Goal: Book appointment/travel/reservation

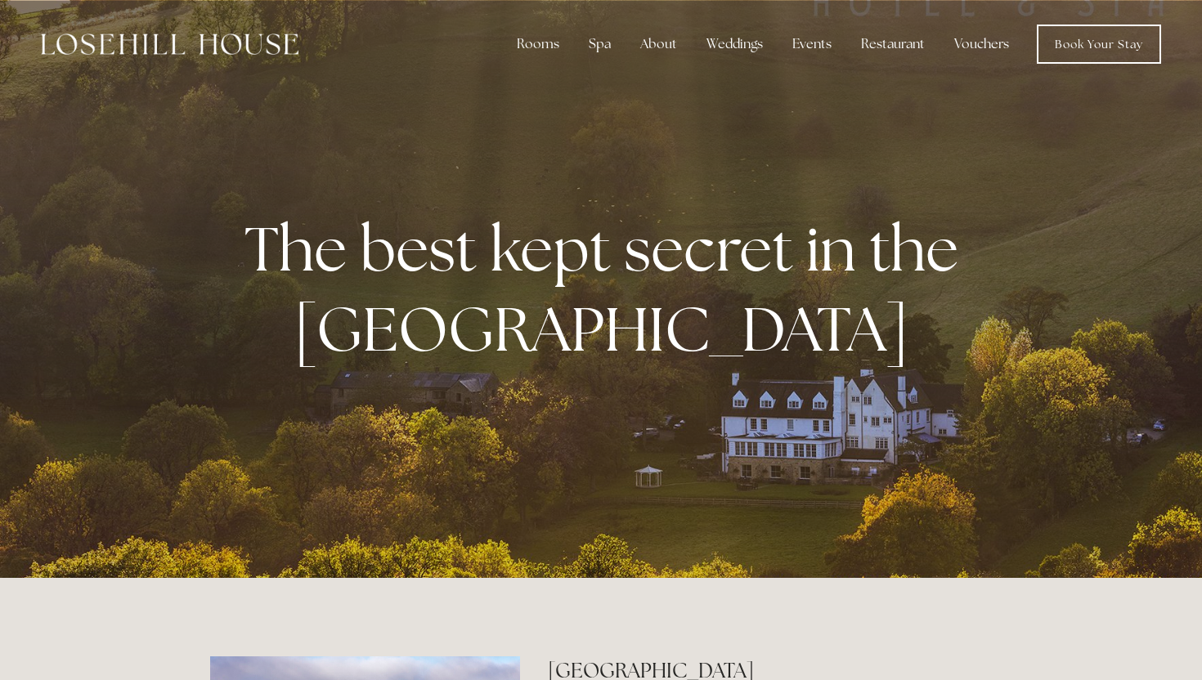
scroll to position [29, 0]
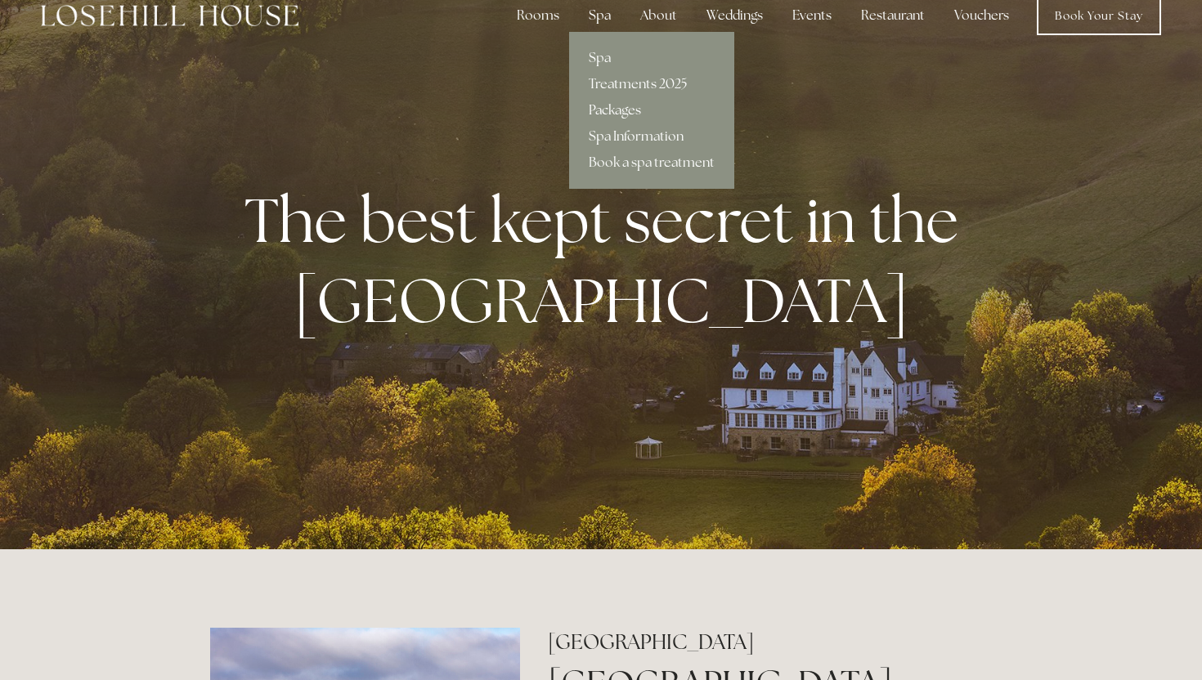
click at [624, 111] on link "Packages" at bounding box center [651, 110] width 165 height 26
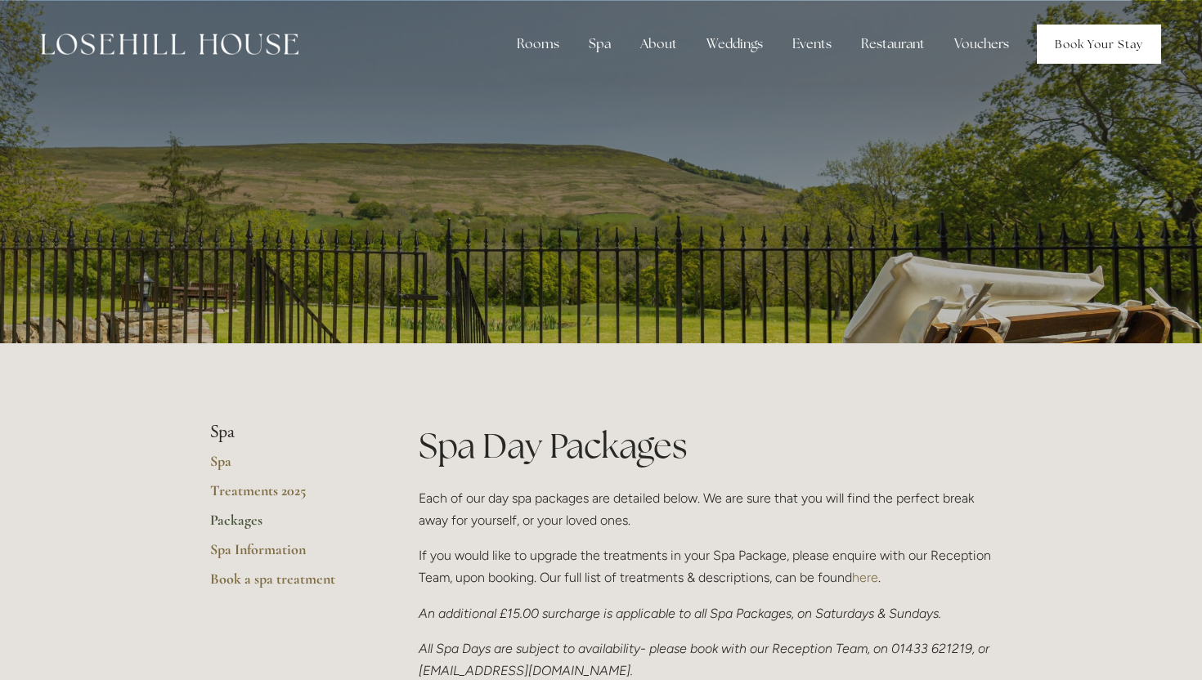
click at [1108, 52] on link "Book Your Stay" at bounding box center [1099, 44] width 124 height 39
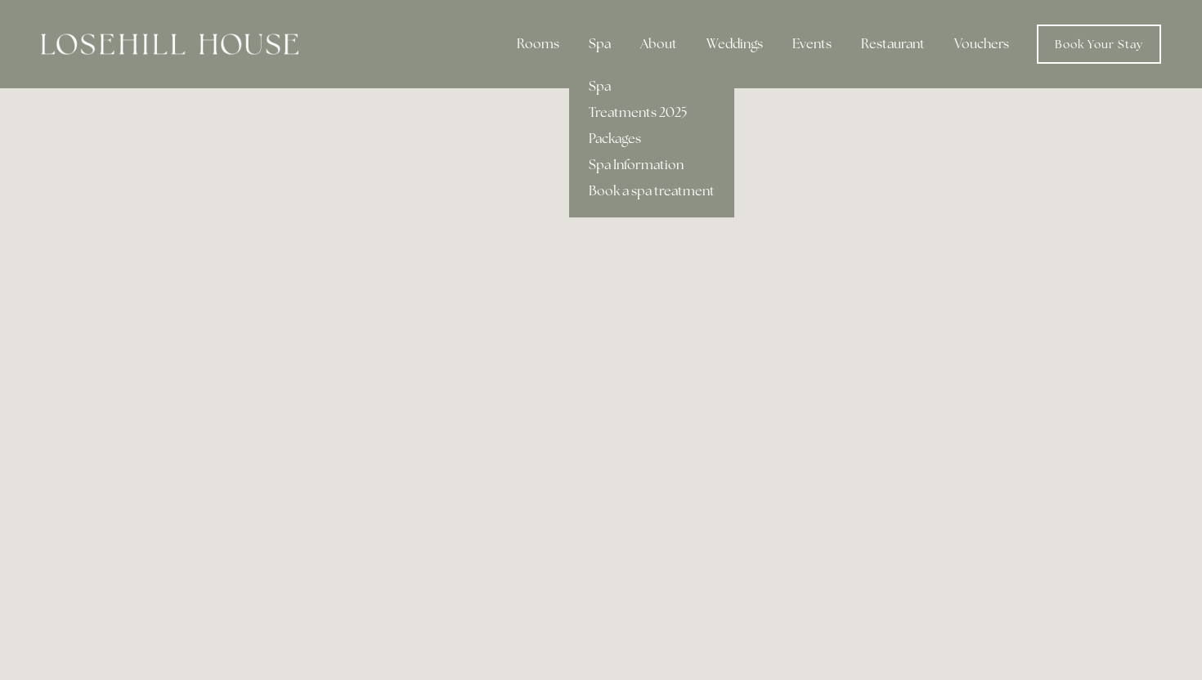
click at [598, 38] on div "Spa" at bounding box center [600, 44] width 48 height 33
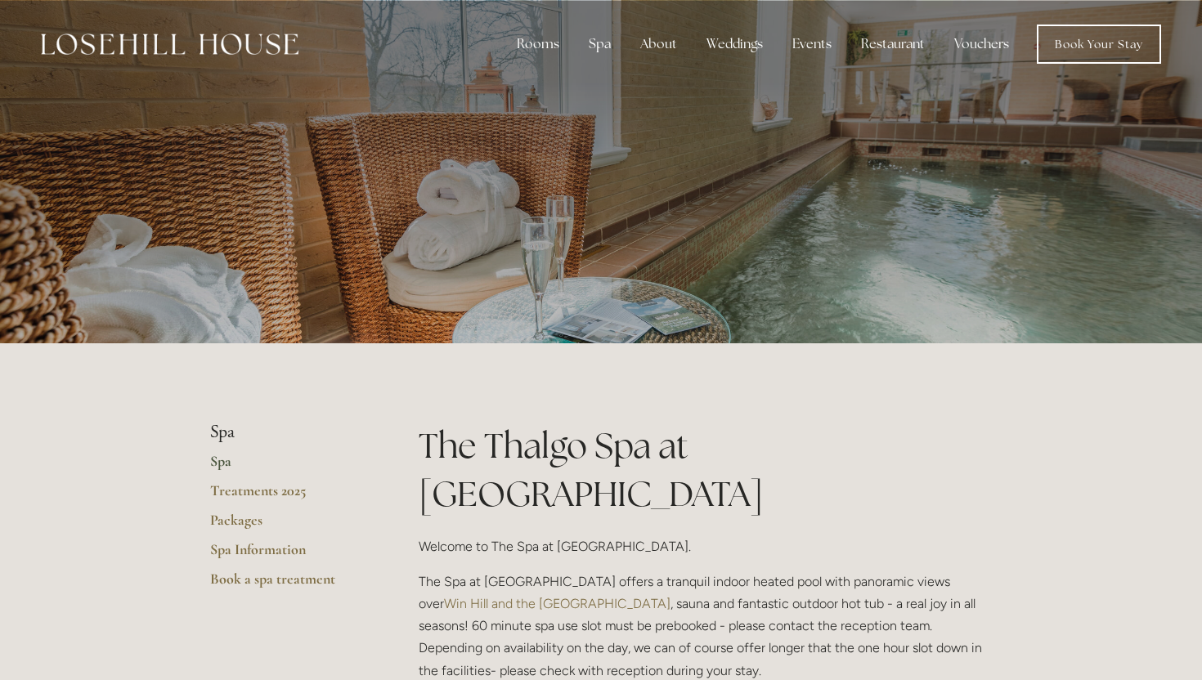
click at [654, 181] on p at bounding box center [600, 171] width 729 height 65
click at [922, 155] on p at bounding box center [600, 171] width 729 height 65
click at [1110, 27] on link "Book Your Stay" at bounding box center [1099, 44] width 124 height 39
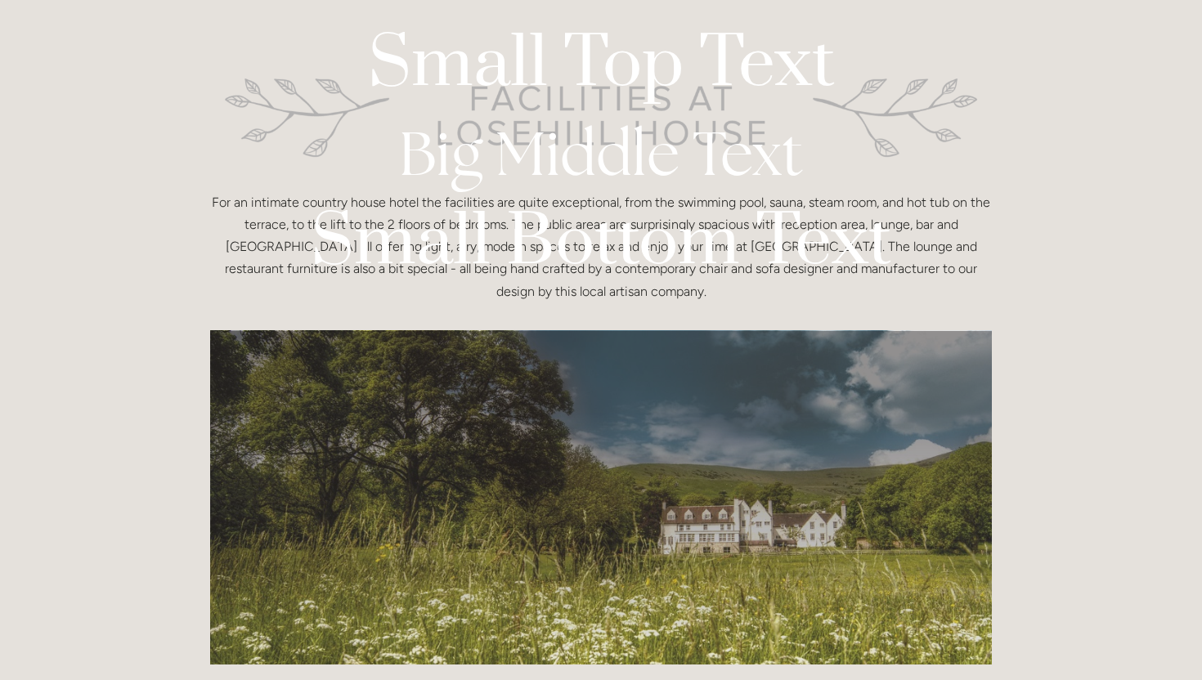
scroll to position [256, 0]
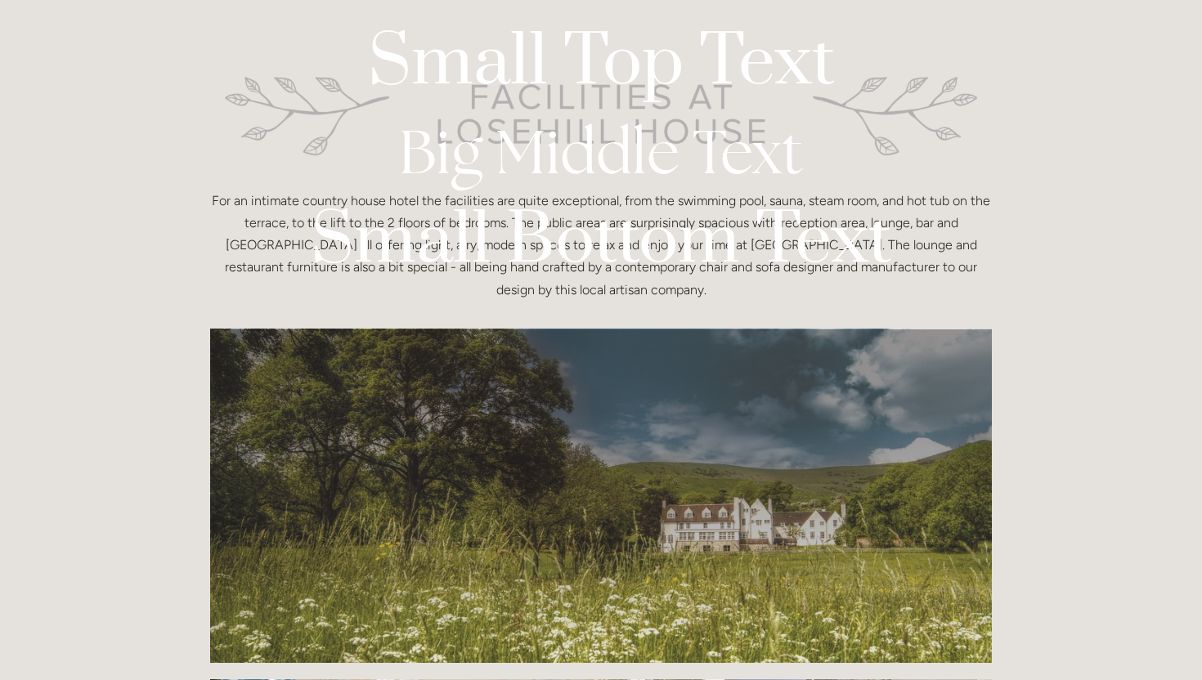
click at [253, 192] on p "For an intimate country house hotel the facilities are quite exceptional, from …" at bounding box center [601, 245] width 782 height 111
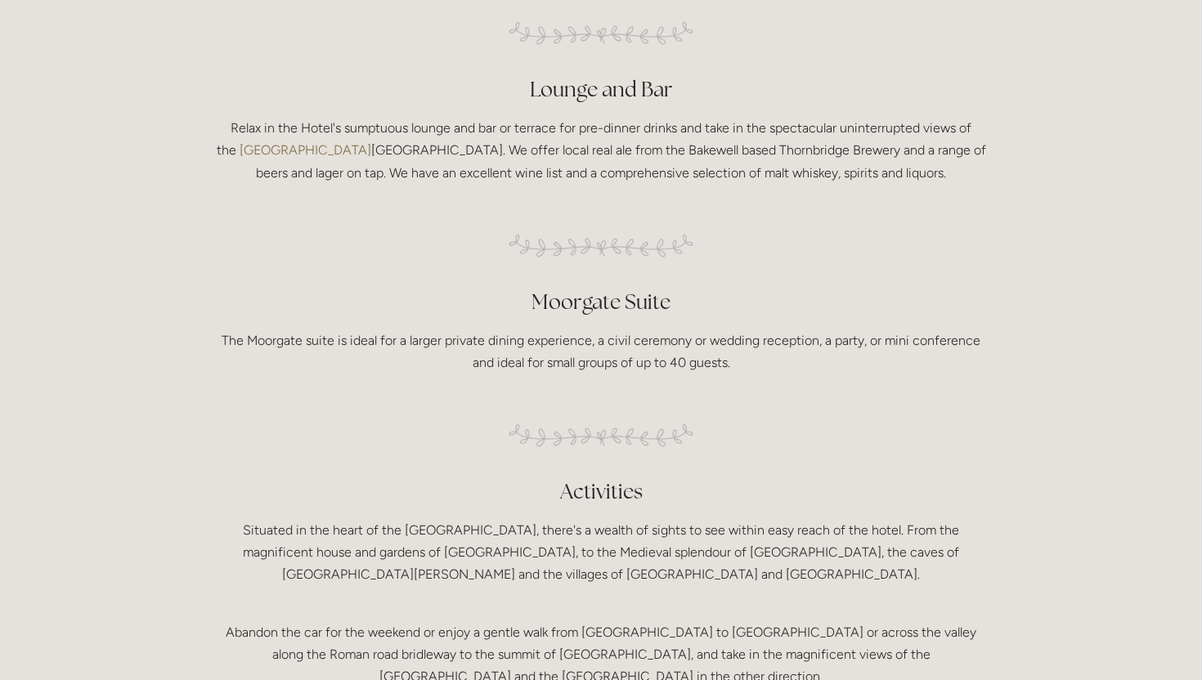
scroll to position [1107, 0]
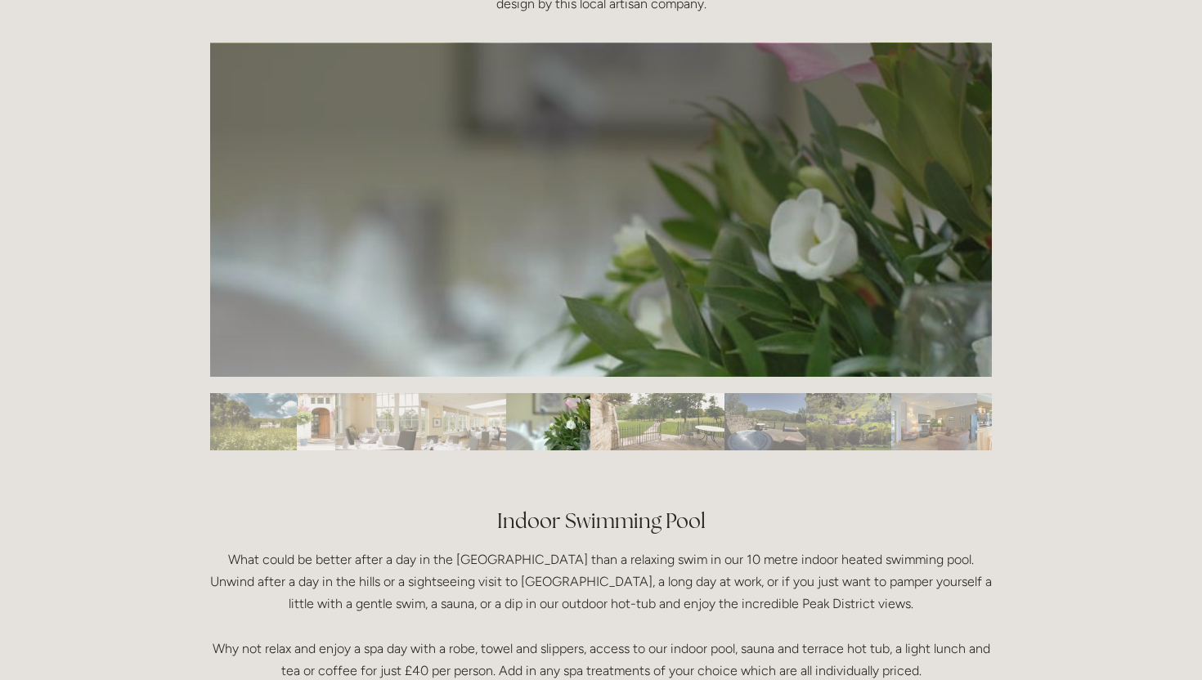
scroll to position [546, 0]
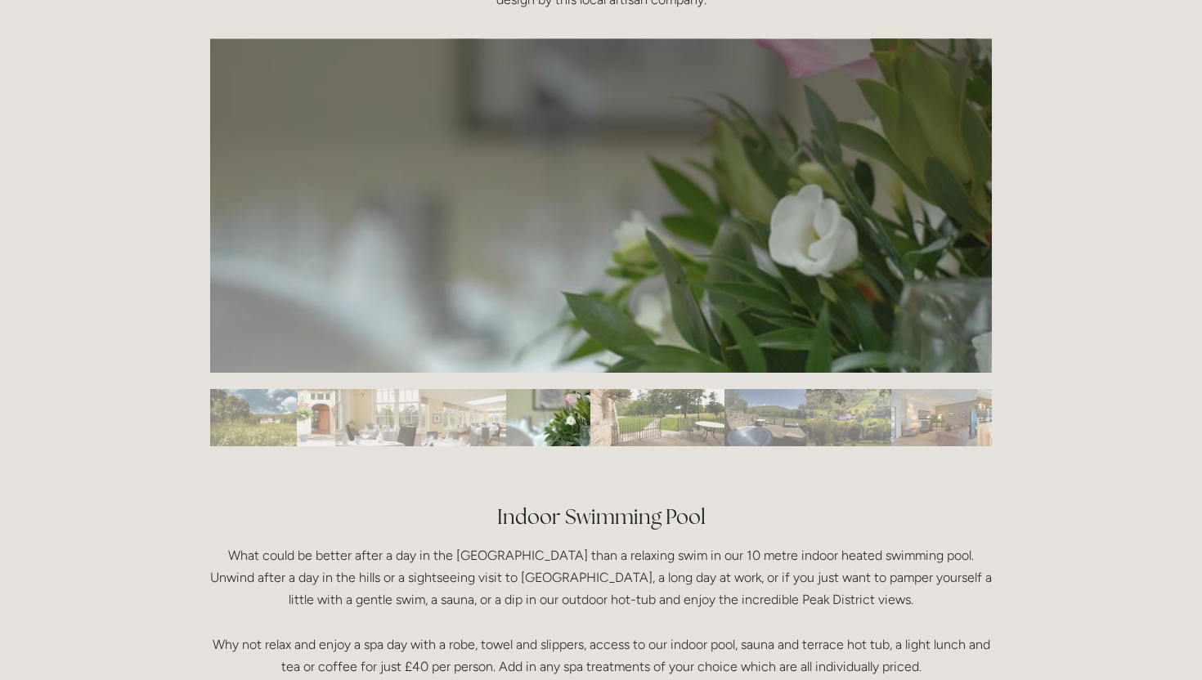
click at [262, 433] on img "Slide 1" at bounding box center [253, 417] width 87 height 57
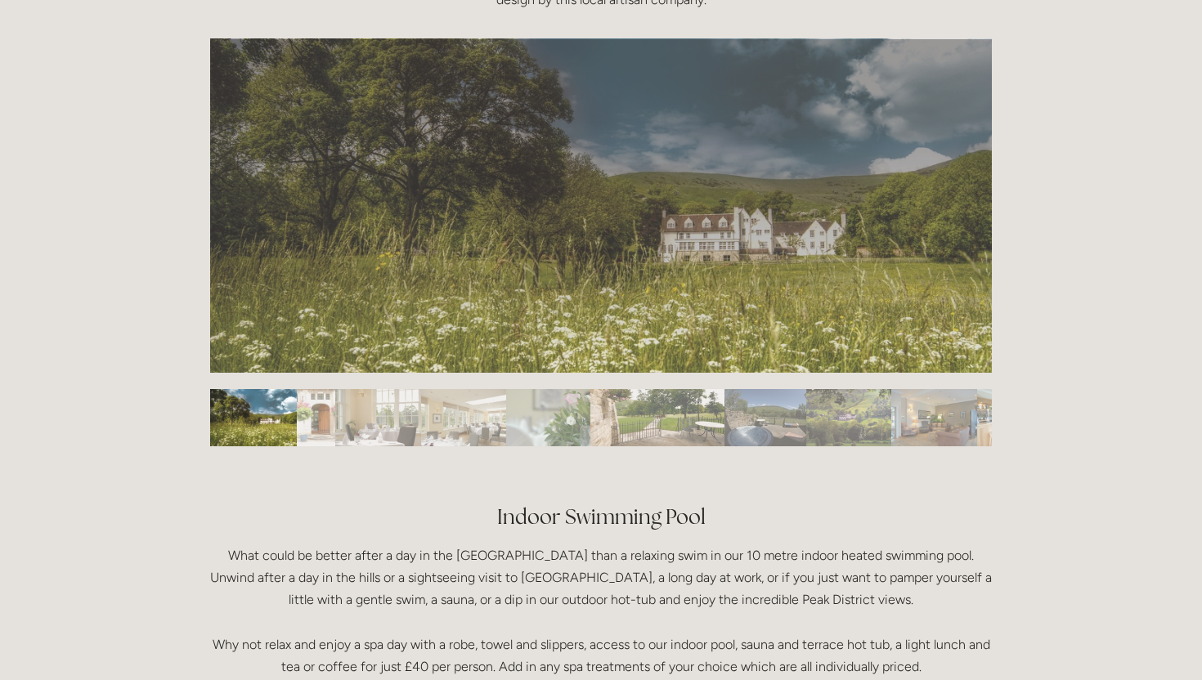
click at [386, 423] on img "Slide 3" at bounding box center [377, 417] width 85 height 57
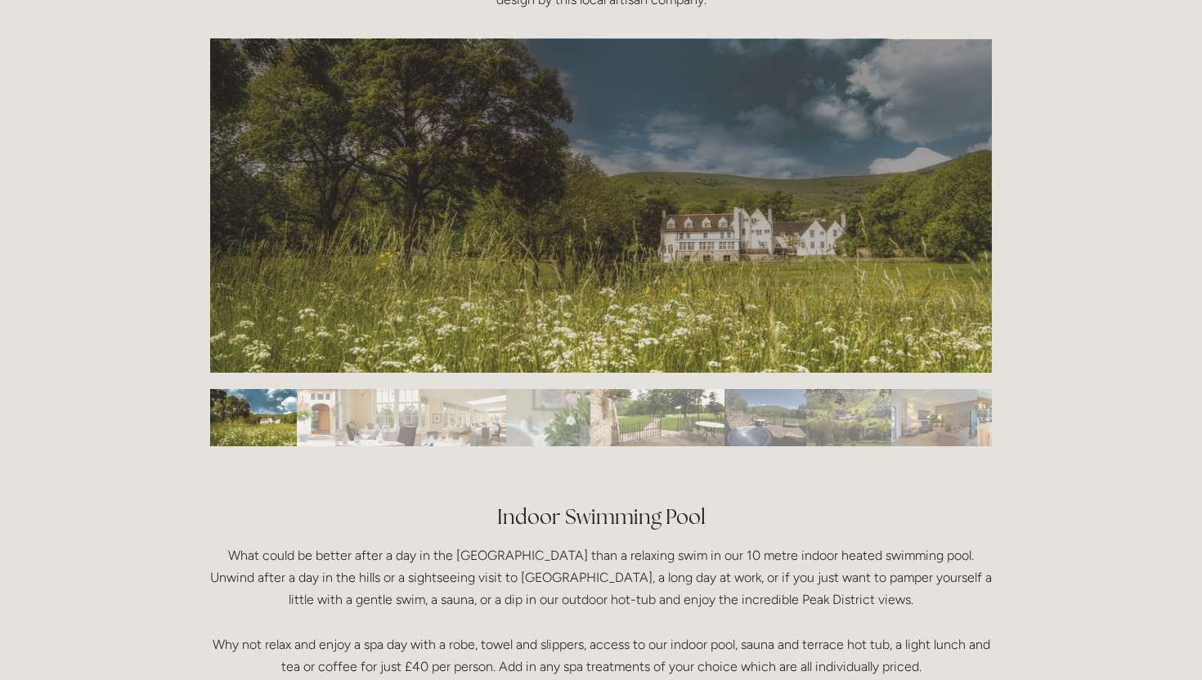
click at [900, 433] on img "Slide 9" at bounding box center [933, 417] width 85 height 57
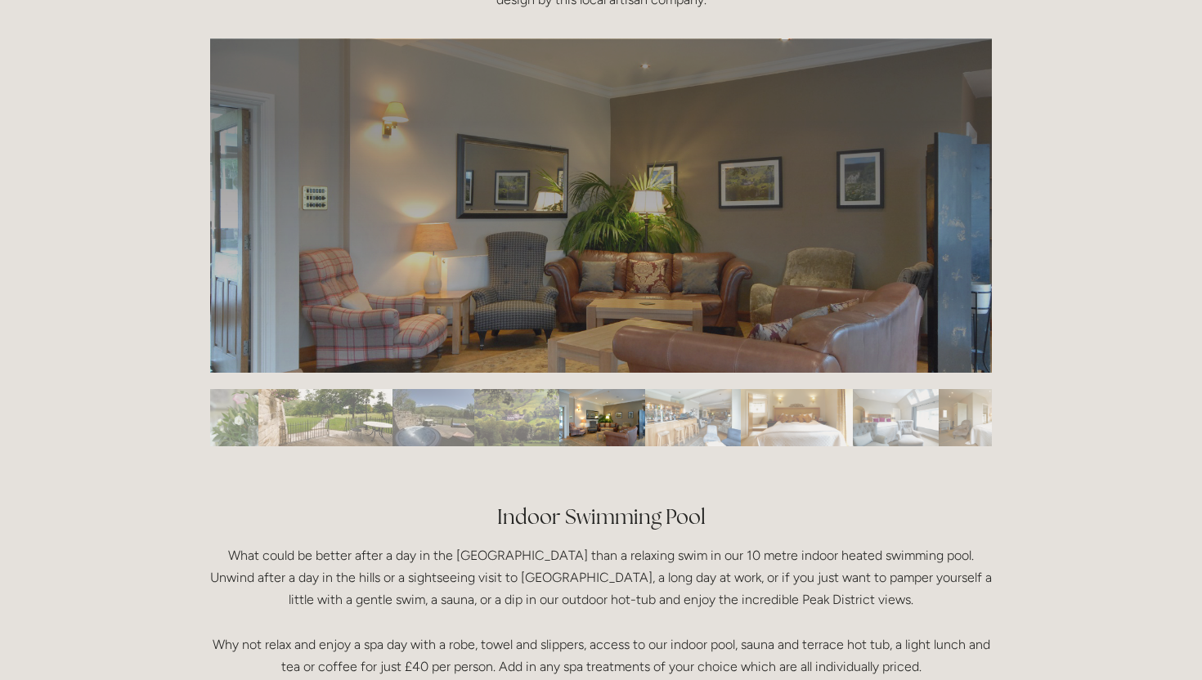
click at [947, 424] on img "Slide 13" at bounding box center [985, 417] width 94 height 57
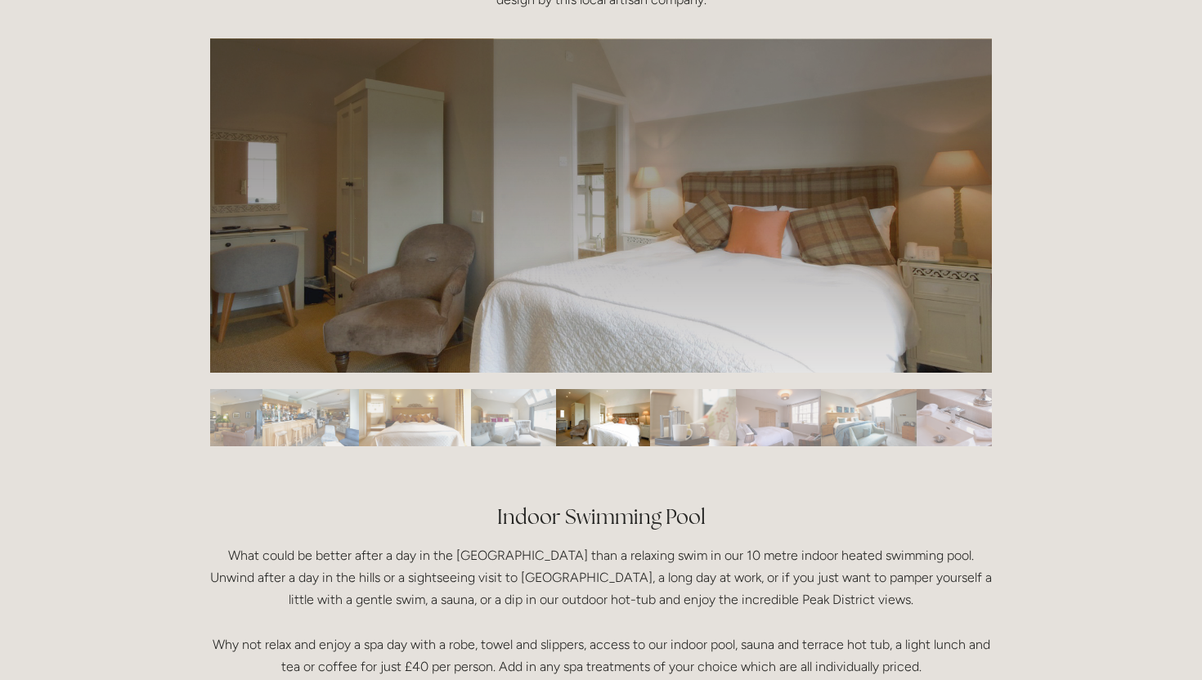
click at [805, 423] on img "Slide 15" at bounding box center [778, 417] width 85 height 57
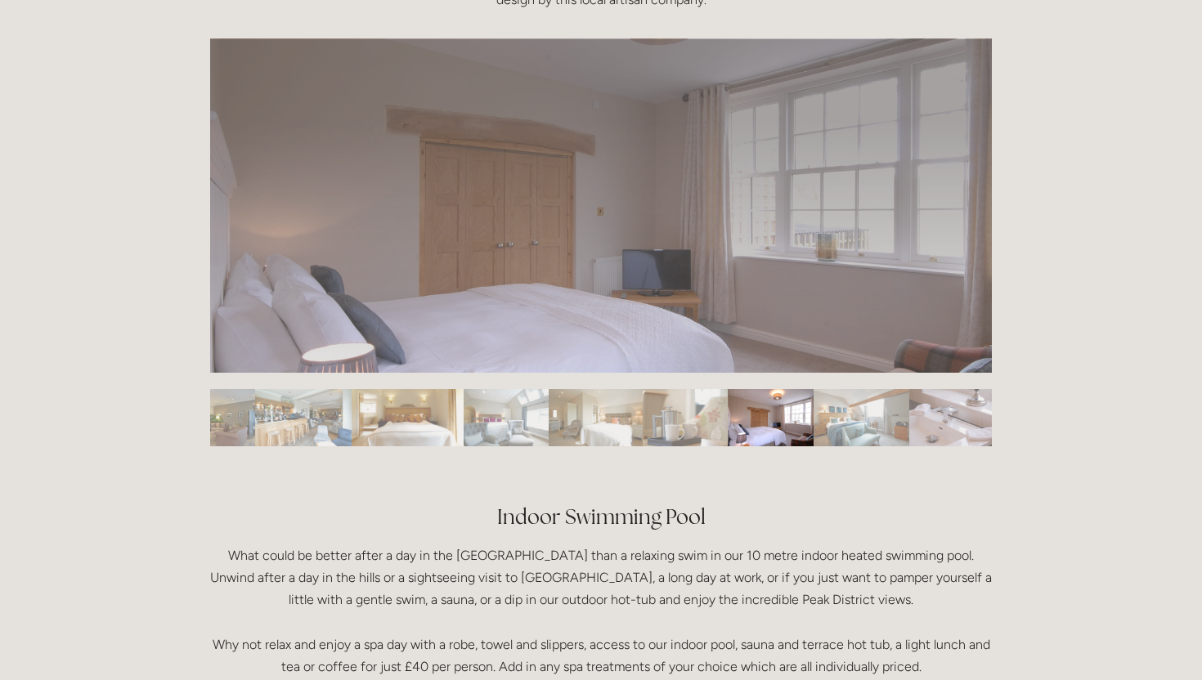
click at [834, 427] on img "Slide 16" at bounding box center [861, 417] width 96 height 57
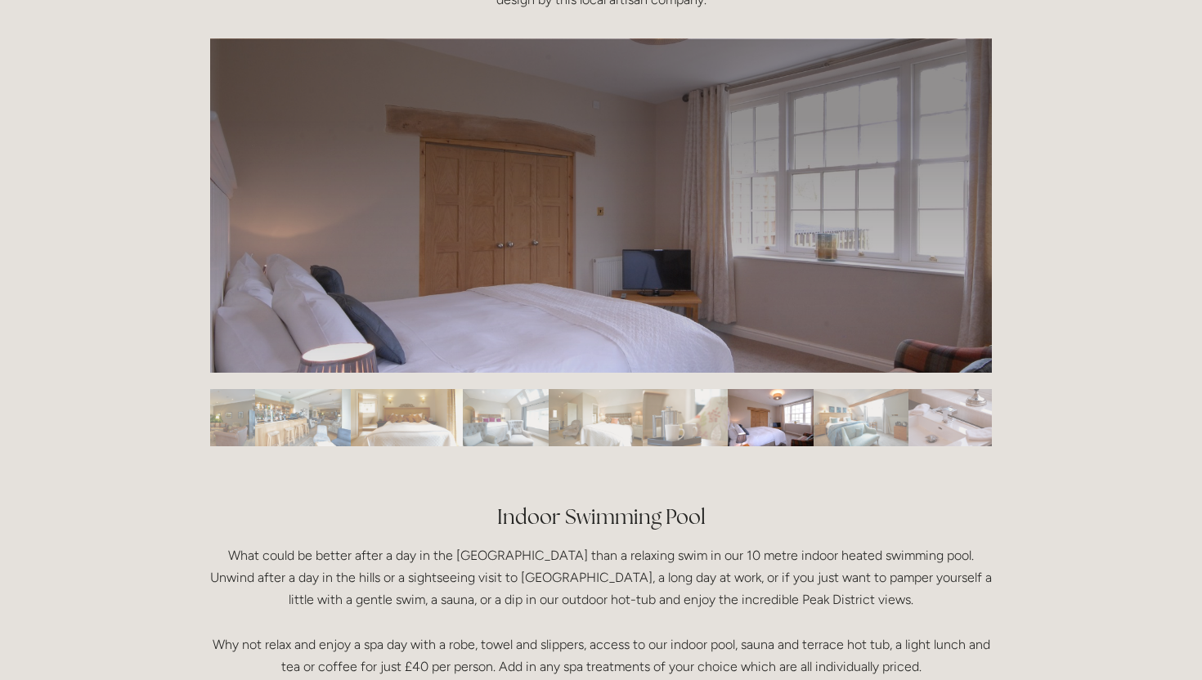
click at [874, 427] on img "Slide 16" at bounding box center [861, 417] width 96 height 57
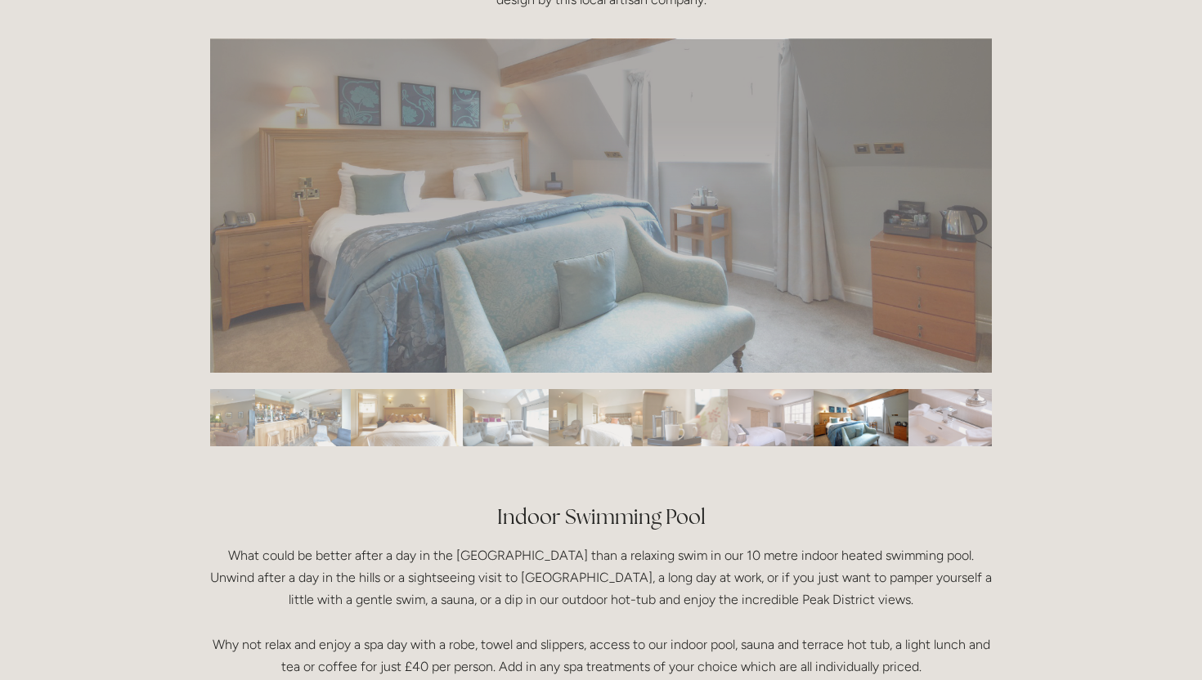
click at [924, 427] on img "Slide 17" at bounding box center [950, 417] width 85 height 57
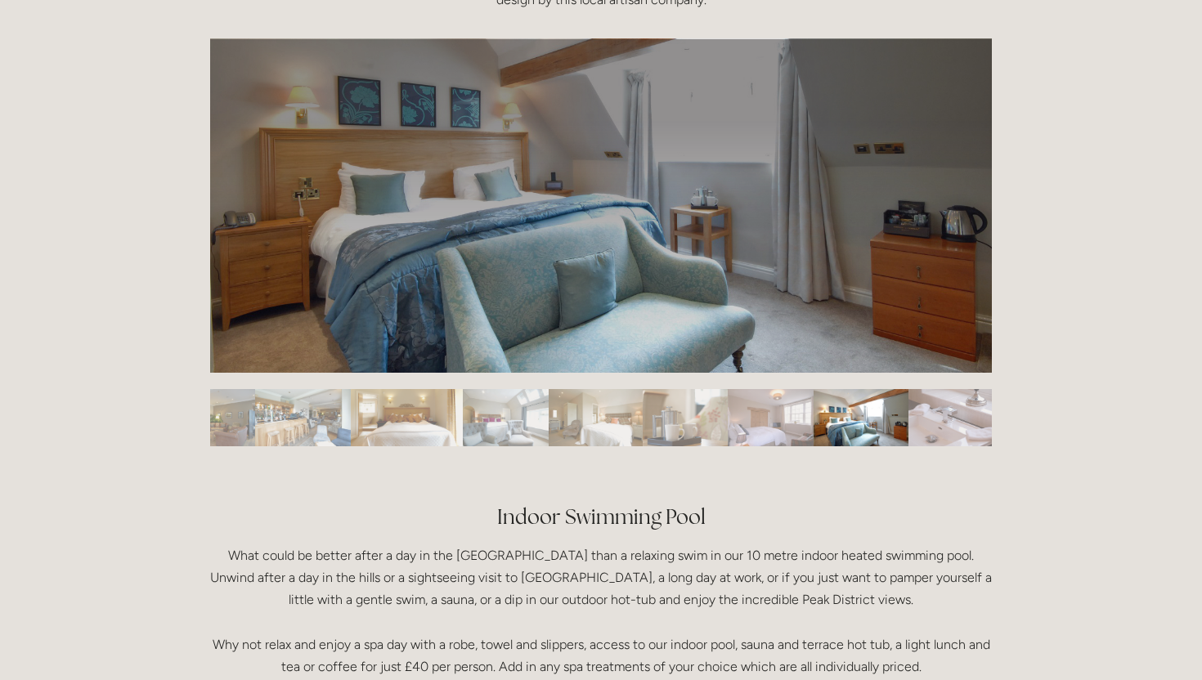
click at [903, 408] on img "Slide 16" at bounding box center [861, 417] width 96 height 57
click at [945, 409] on img "Slide 17" at bounding box center [950, 417] width 85 height 57
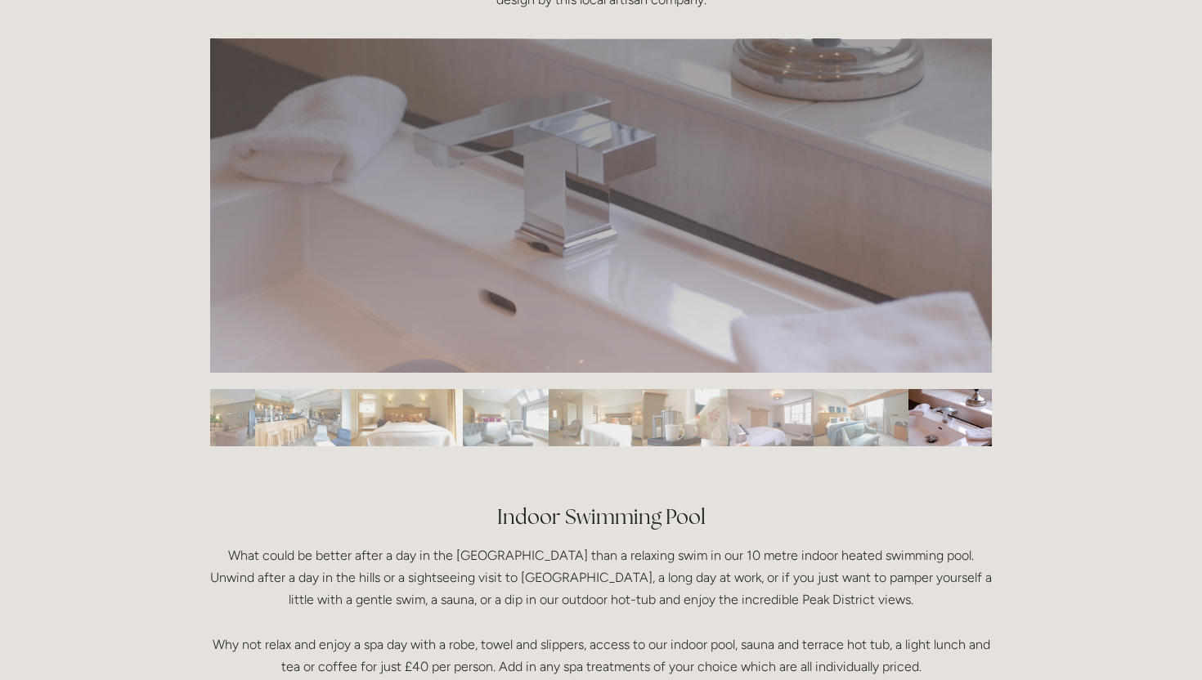
click at [951, 410] on img "Slide 17" at bounding box center [950, 417] width 85 height 57
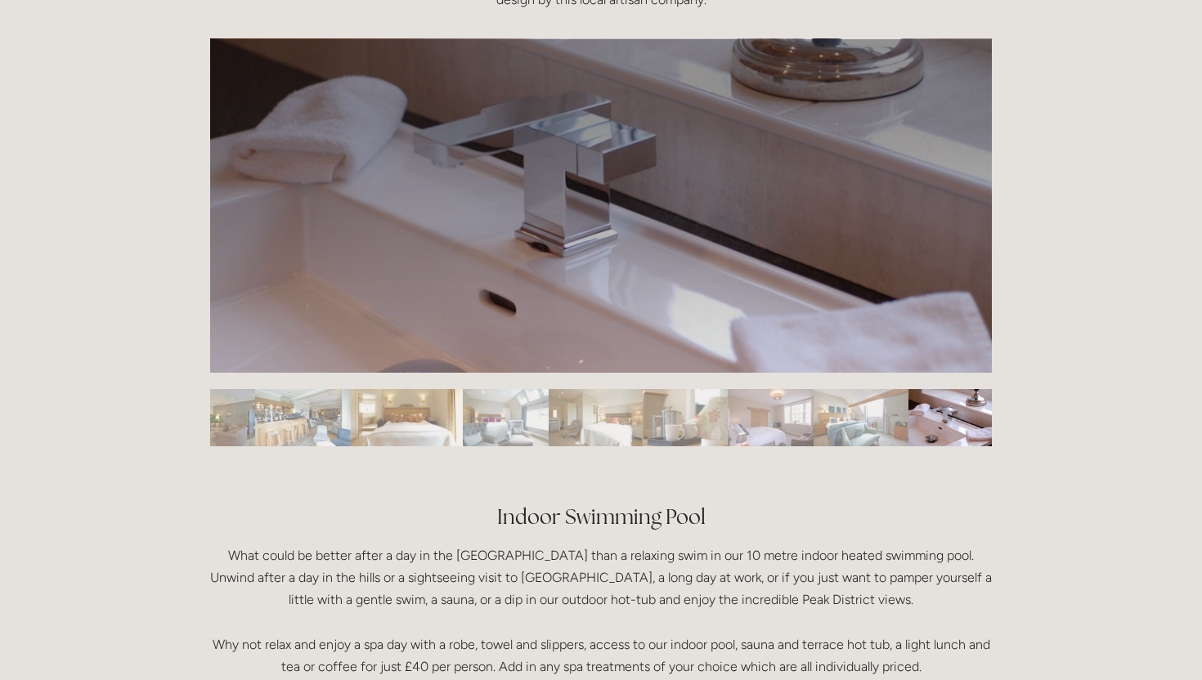
click at [519, 421] on img "Slide 12" at bounding box center [505, 417] width 85 height 57
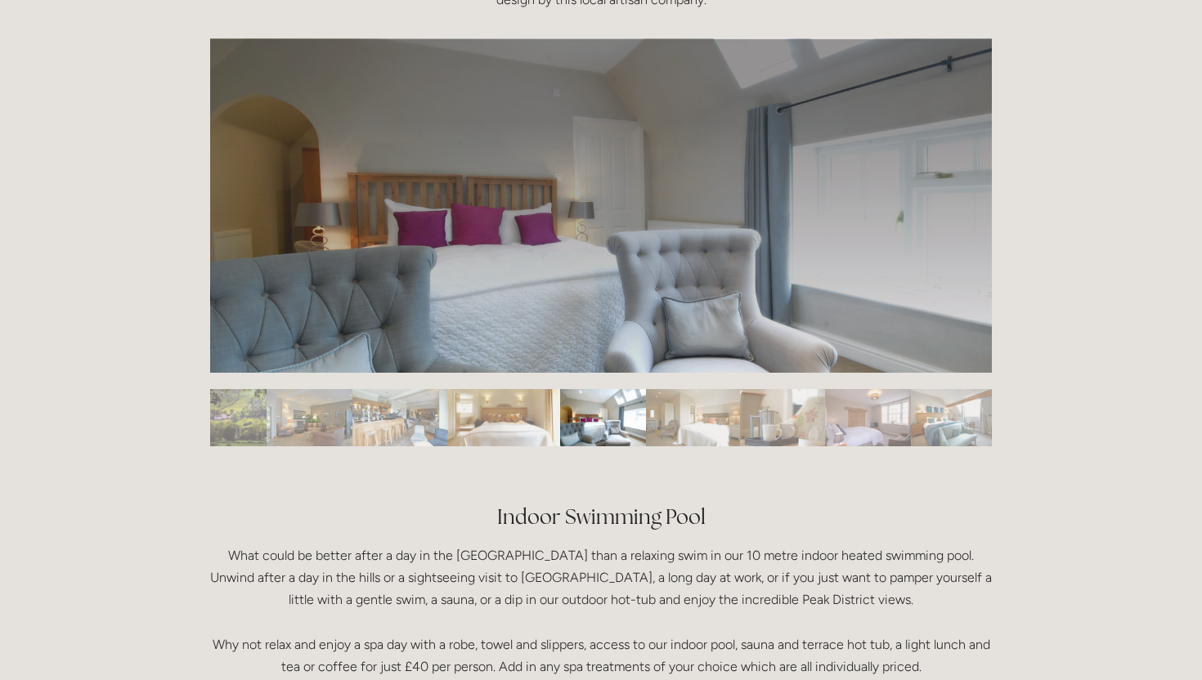
click at [505, 424] on img "Slide 11" at bounding box center [504, 417] width 112 height 57
click at [418, 423] on img "Slide 10" at bounding box center [400, 417] width 96 height 57
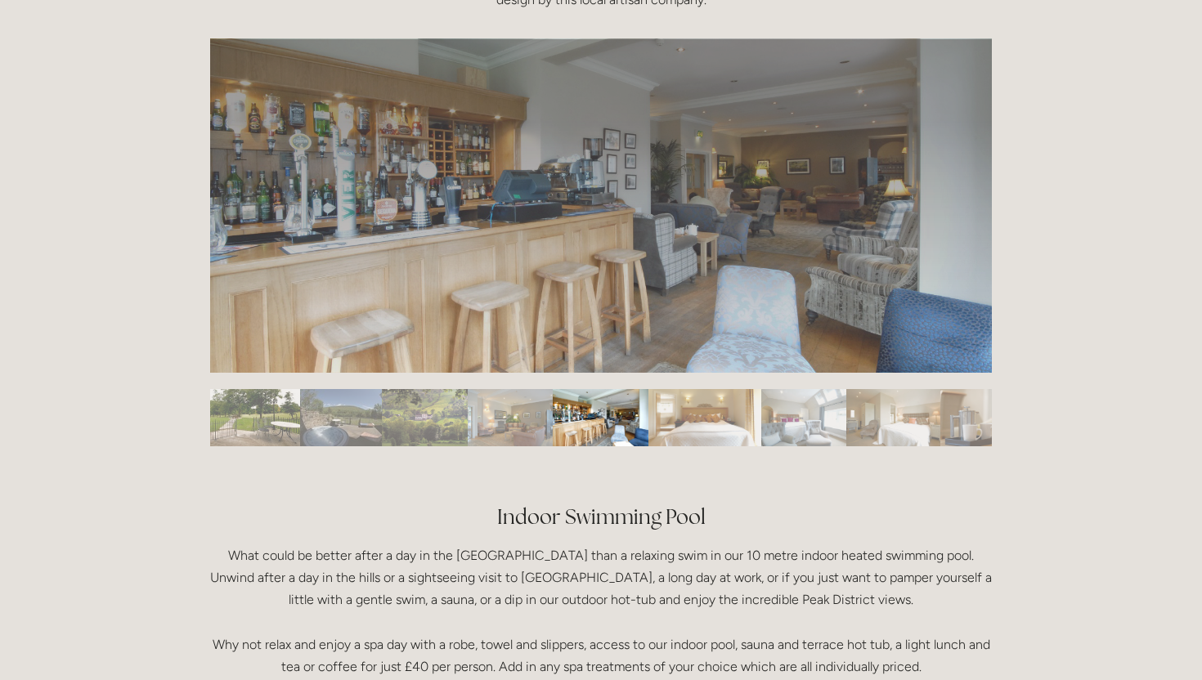
click at [338, 426] on img "Slide 7" at bounding box center [341, 417] width 82 height 57
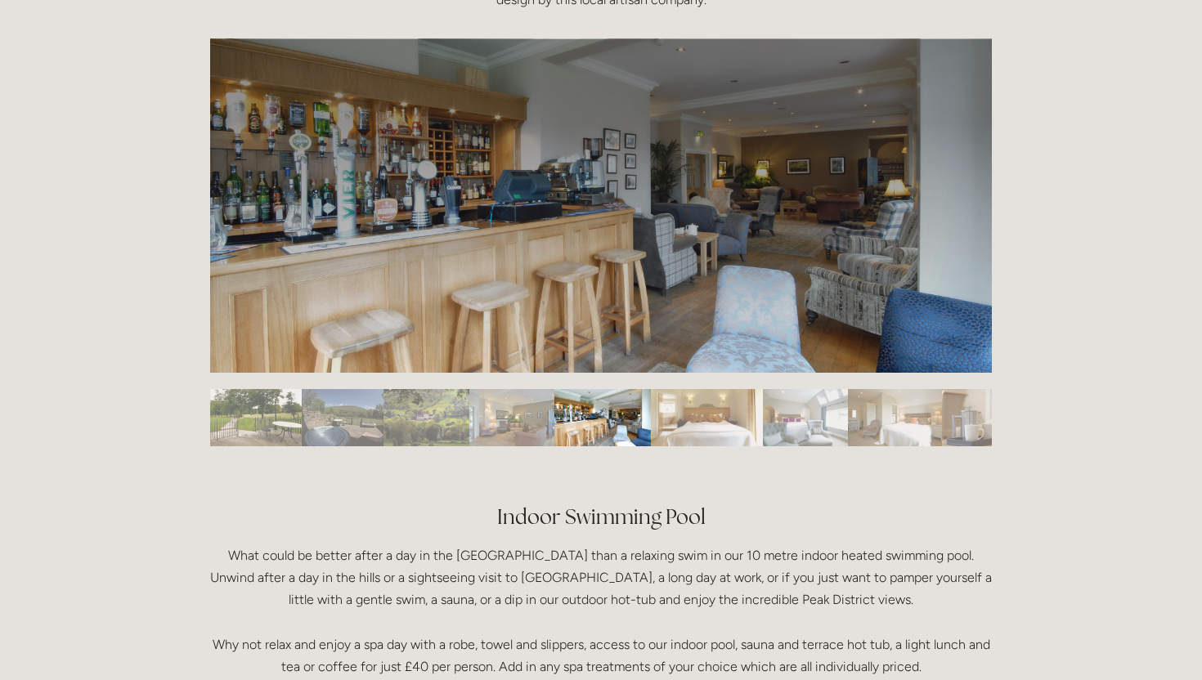
click at [351, 415] on img "Slide 7" at bounding box center [343, 417] width 82 height 57
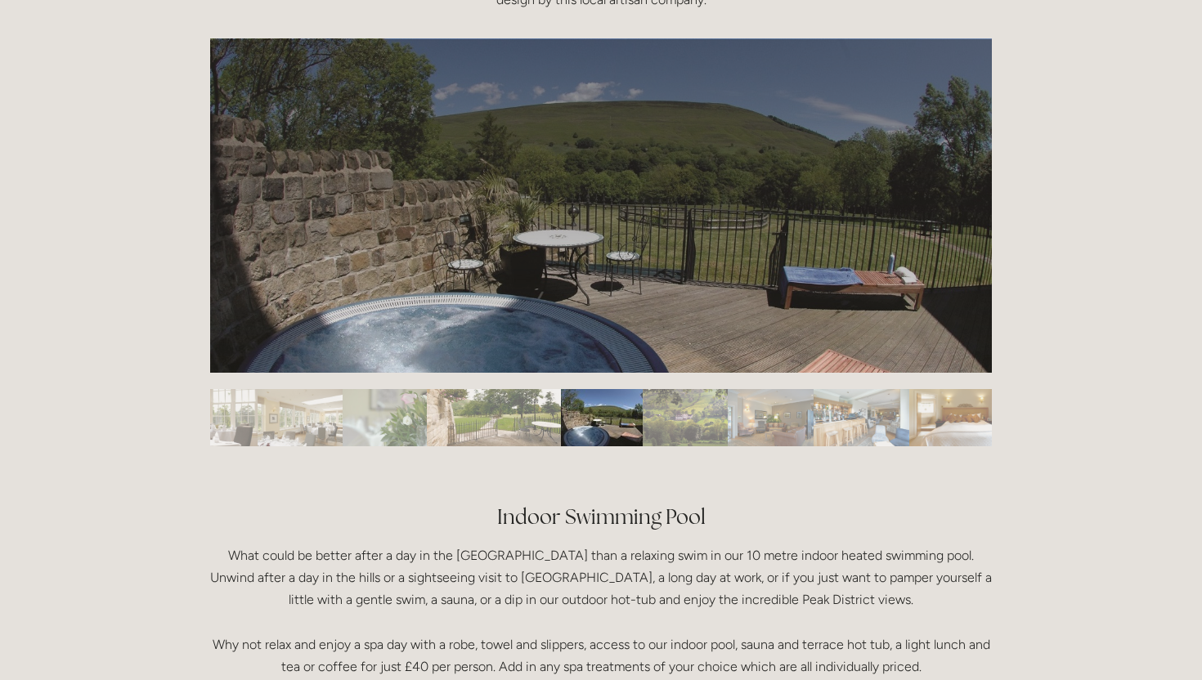
click at [526, 425] on img "Slide 6" at bounding box center [494, 417] width 134 height 57
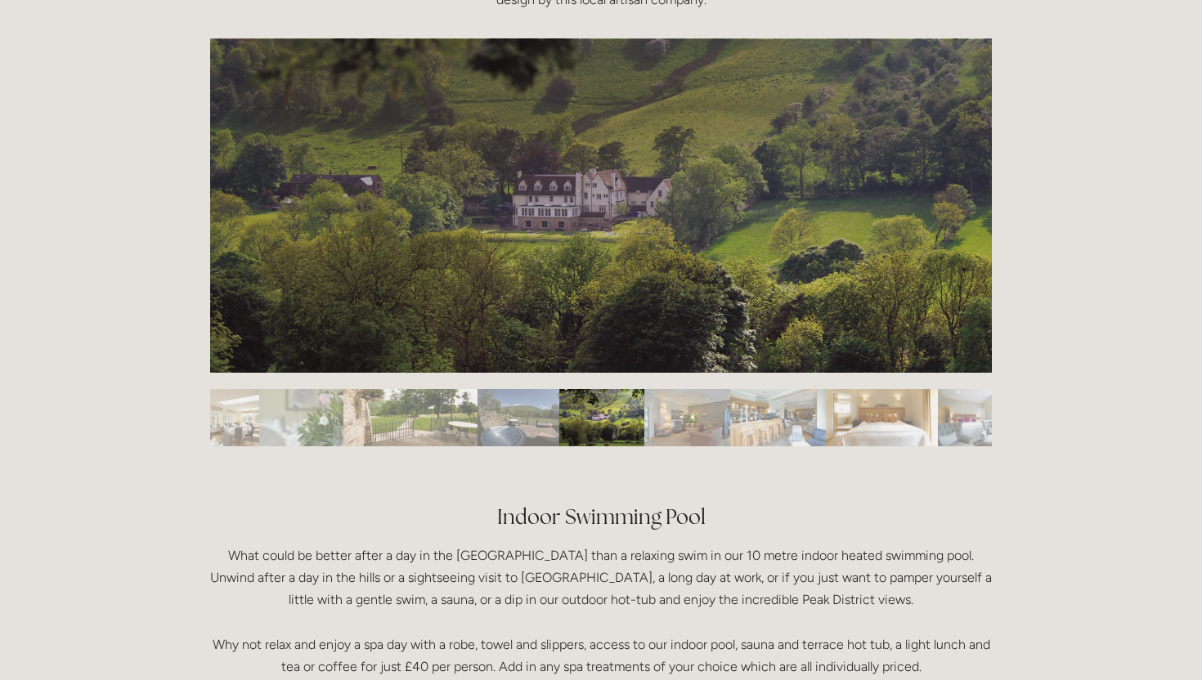
click at [388, 437] on img "Slide 6" at bounding box center [410, 417] width 134 height 57
click at [401, 402] on img "Slide 6" at bounding box center [410, 417] width 134 height 57
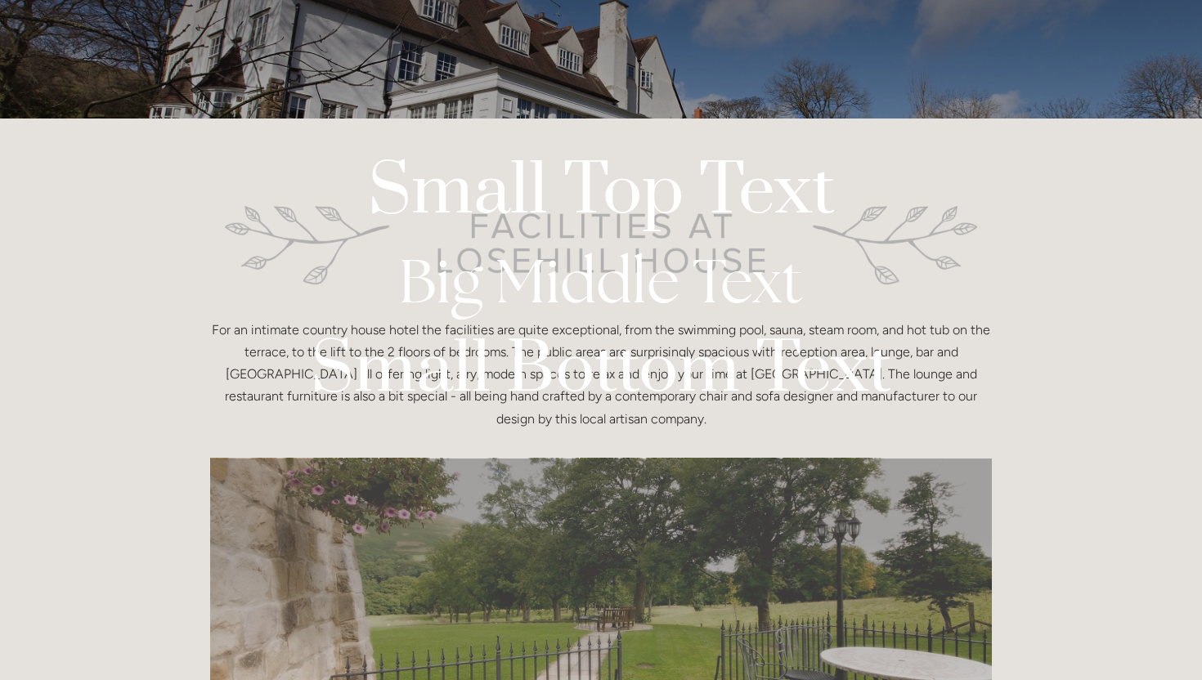
scroll to position [0, 0]
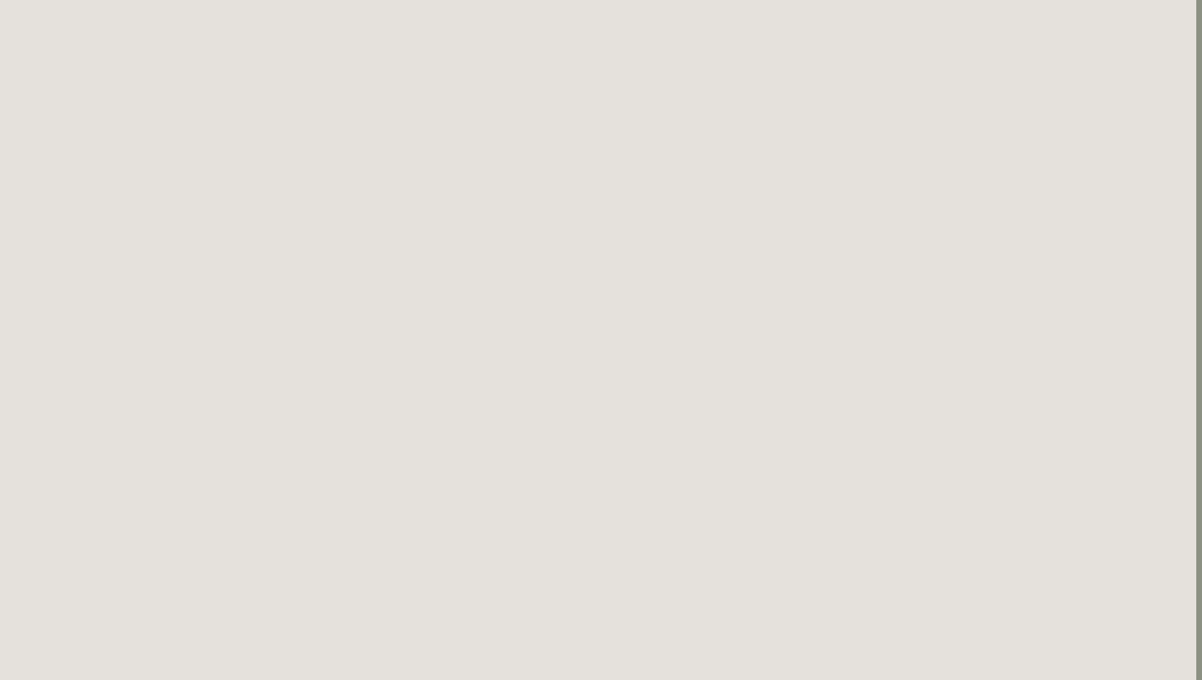
scroll to position [0, 6]
